Goal: Register for event/course

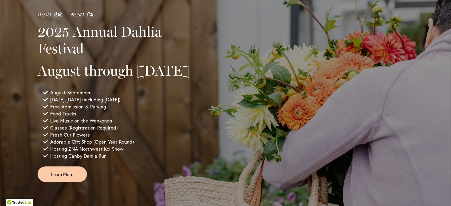
scroll to position [496, 0]
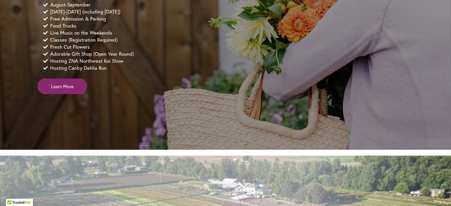
click at [62, 90] on span "Learn More" at bounding box center [62, 86] width 22 height 7
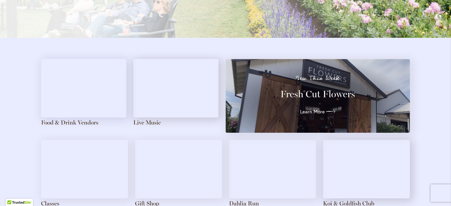
scroll to position [640, 0]
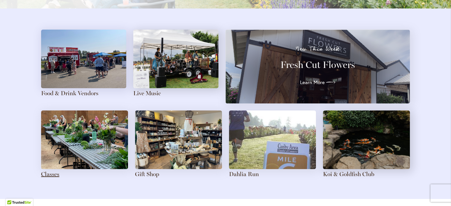
click at [47, 173] on link "Classes" at bounding box center [50, 174] width 18 height 7
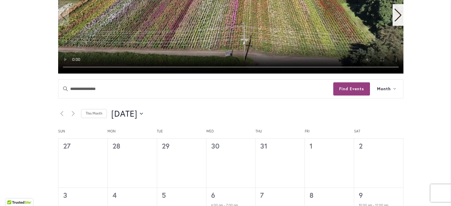
scroll to position [224, 0]
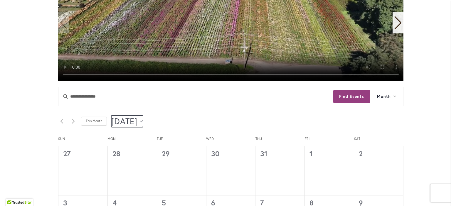
click at [143, 121] on icon "Click to toggle datepicker" at bounding box center [141, 121] width 3 height 2
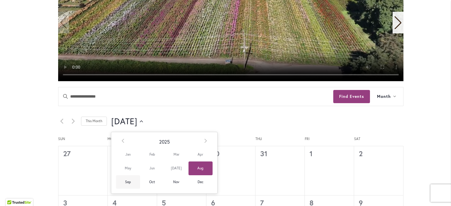
click at [126, 183] on span "Sep" at bounding box center [128, 182] width 24 height 14
type input "********"
click at [127, 180] on span "Sep" at bounding box center [128, 182] width 24 height 14
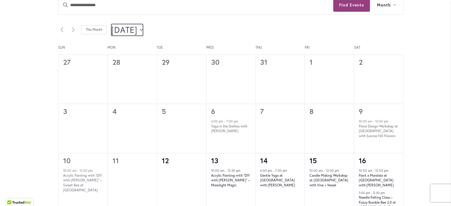
scroll to position [276, 0]
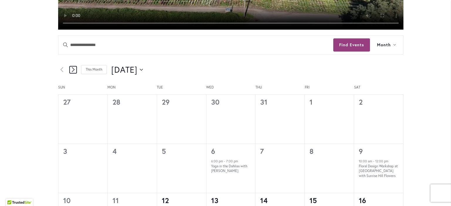
click at [72, 69] on icon "Next month" at bounding box center [73, 69] width 3 height 5
click at [72, 70] on icon "Next month" at bounding box center [73, 70] width 3 height 6
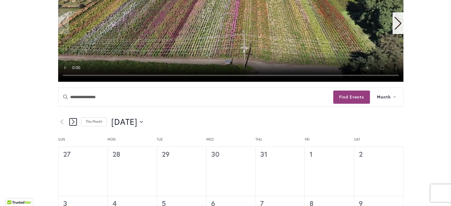
scroll to position [226, 0]
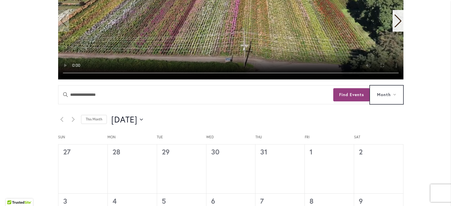
click at [393, 94] on icon at bounding box center [394, 95] width 3 height 2
click at [92, 121] on link "This Month" at bounding box center [94, 119] width 26 height 9
click at [72, 121] on icon "Next month" at bounding box center [73, 120] width 3 height 6
click at [393, 94] on icon at bounding box center [394, 95] width 3 height 2
click at [393, 94] on icon at bounding box center [394, 94] width 2 height 1
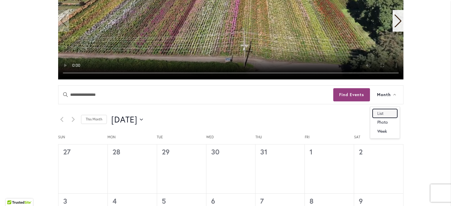
click at [381, 114] on span "List" at bounding box center [382, 113] width 11 height 7
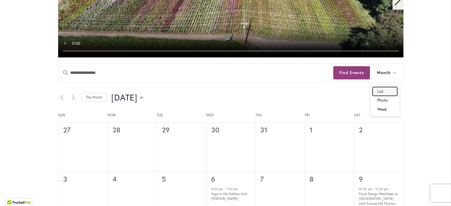
scroll to position [0, 0]
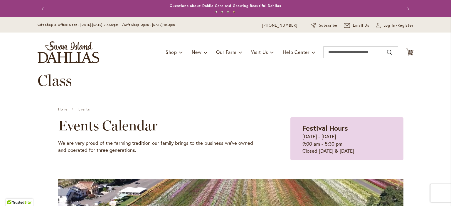
click at [117, 45] on div "Toggle Nav Shop Dahlia Tubers Collections Fresh Cut Dahlias Gardening Supplies …" at bounding box center [225, 52] width 387 height 39
